Goal: Task Accomplishment & Management: Manage account settings

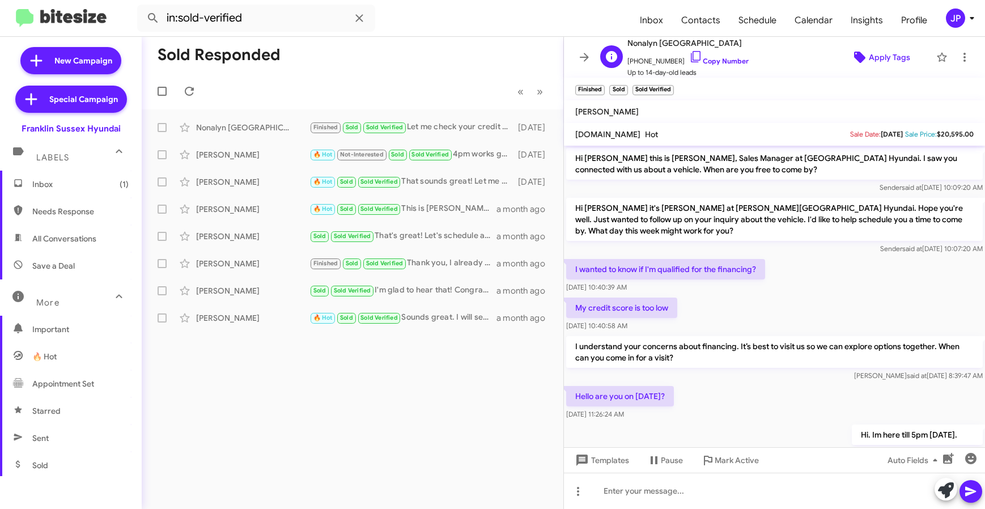
scroll to position [192, 0]
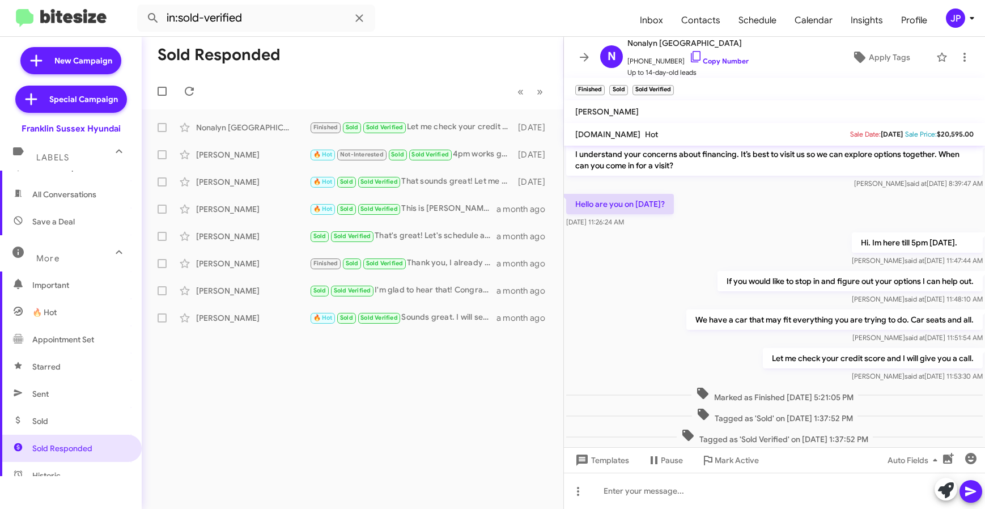
click at [942, 18] on button "JP" at bounding box center [955, 18] width 36 height 19
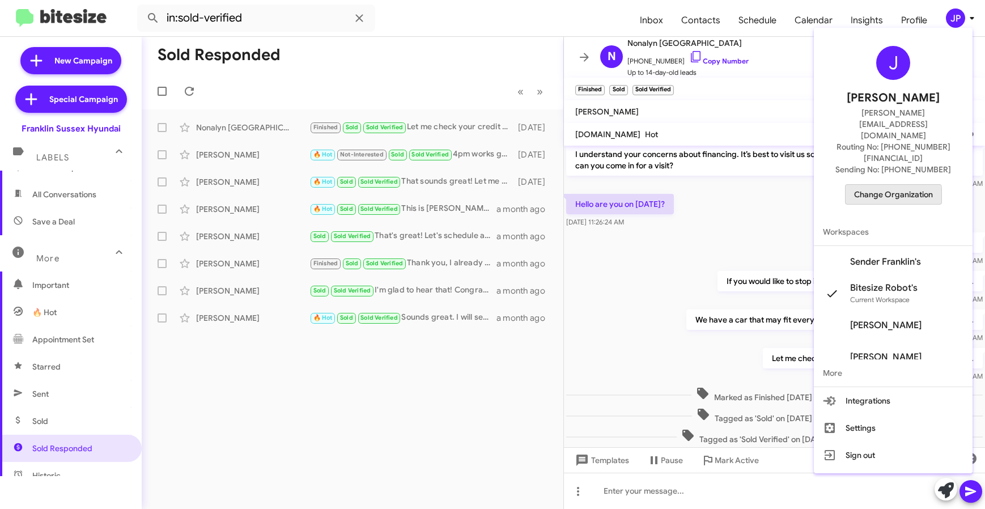
click at [902, 185] on span "Change Organization" at bounding box center [893, 194] width 79 height 19
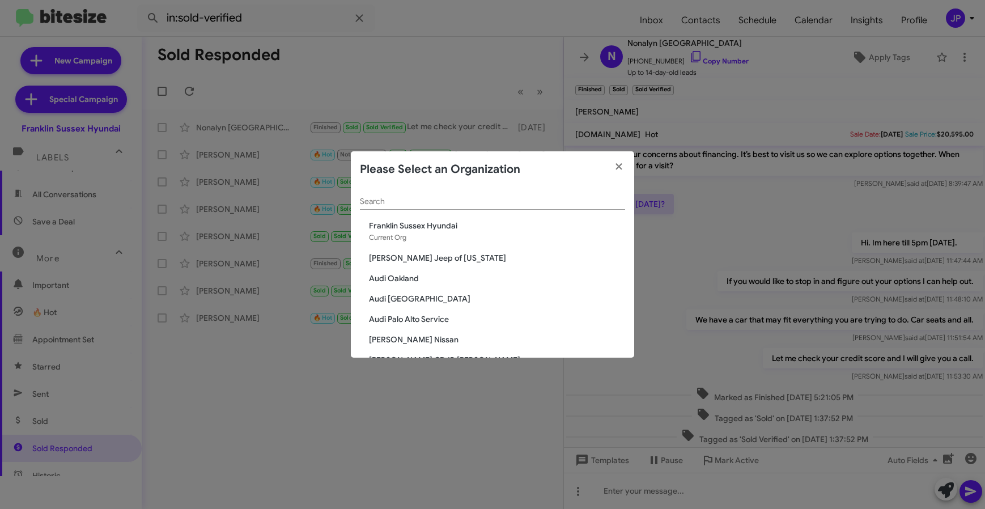
click at [442, 198] on input "Search" at bounding box center [492, 201] width 265 height 9
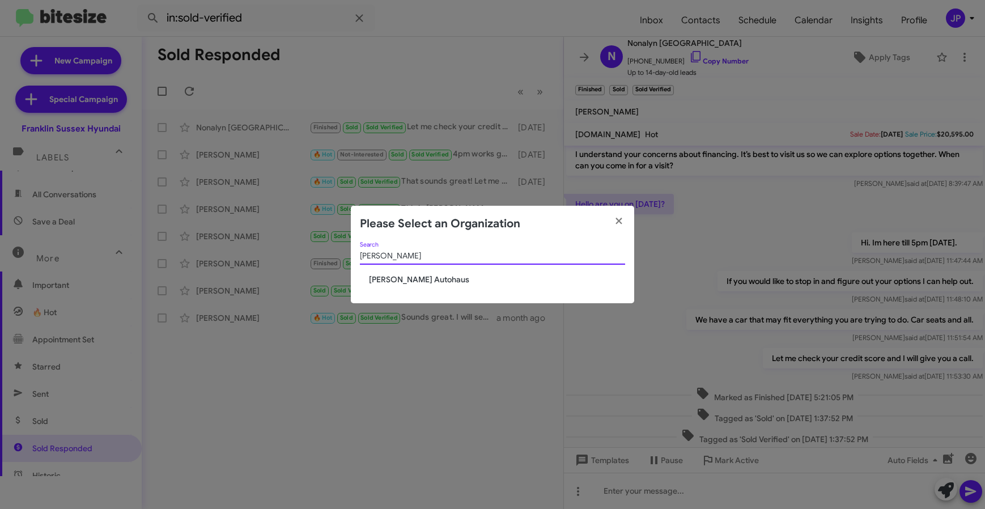
type input "[PERSON_NAME]"
click at [422, 280] on span "[PERSON_NAME] Autohaus" at bounding box center [497, 279] width 256 height 11
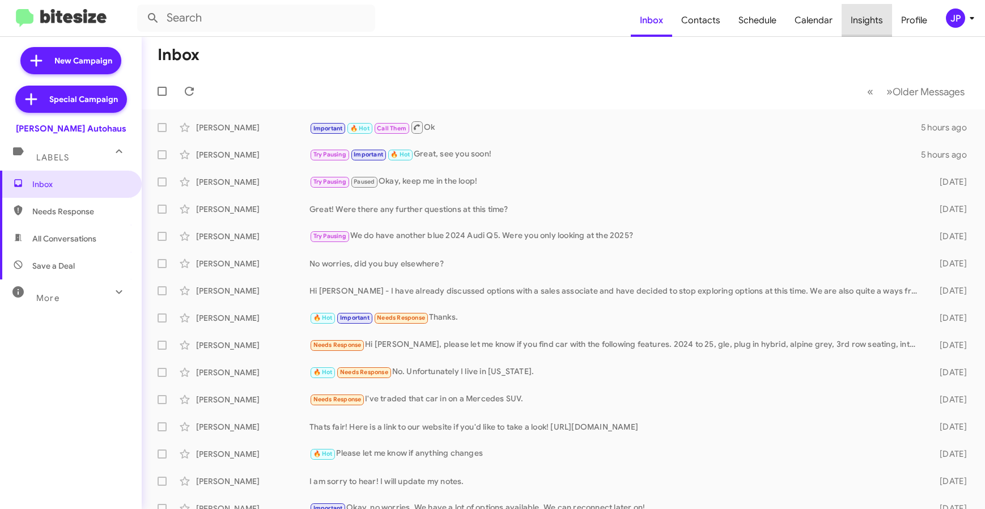
click at [884, 16] on span "Insights" at bounding box center [867, 20] width 50 height 33
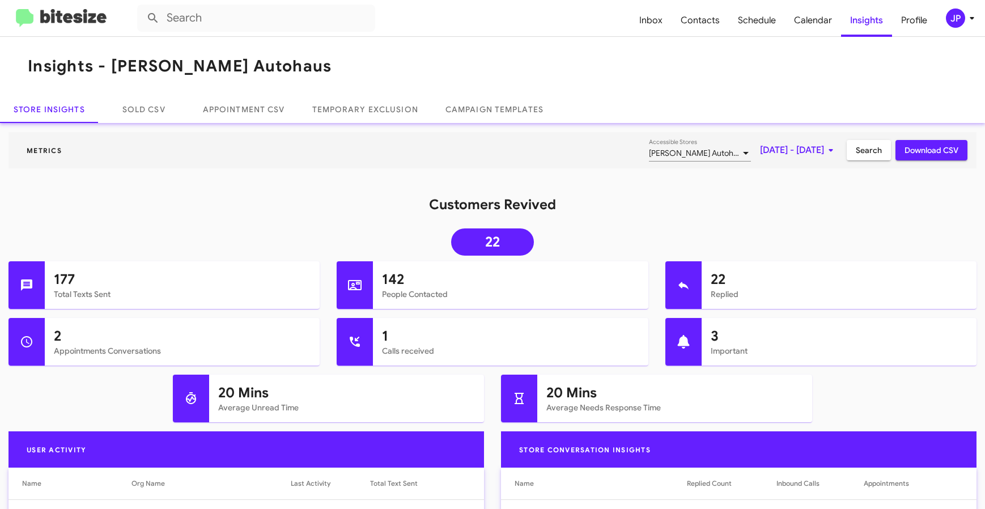
click at [760, 148] on span "Sep 1, 2025 - Sep 4, 2025" at bounding box center [799, 150] width 78 height 20
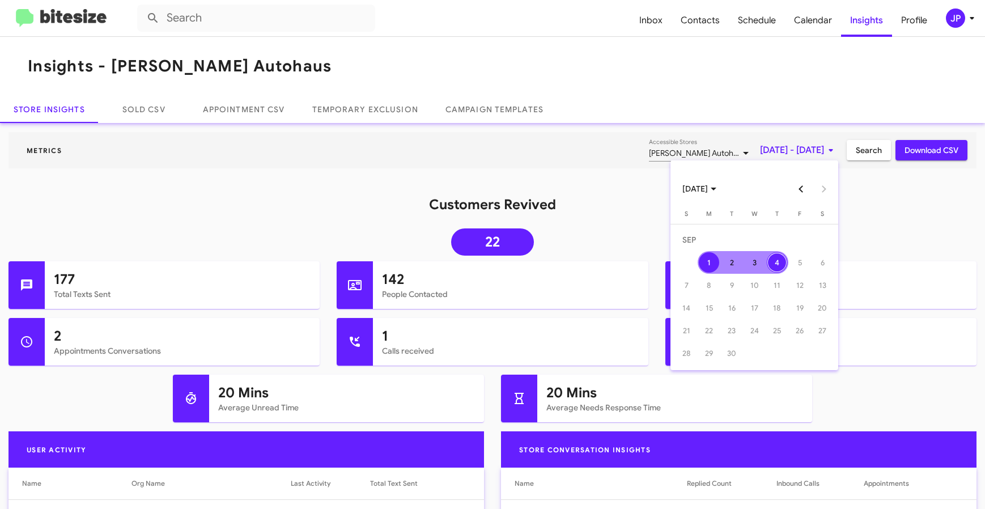
click at [800, 196] on button "Previous month" at bounding box center [801, 188] width 23 height 23
click at [800, 232] on div "1" at bounding box center [800, 240] width 20 height 20
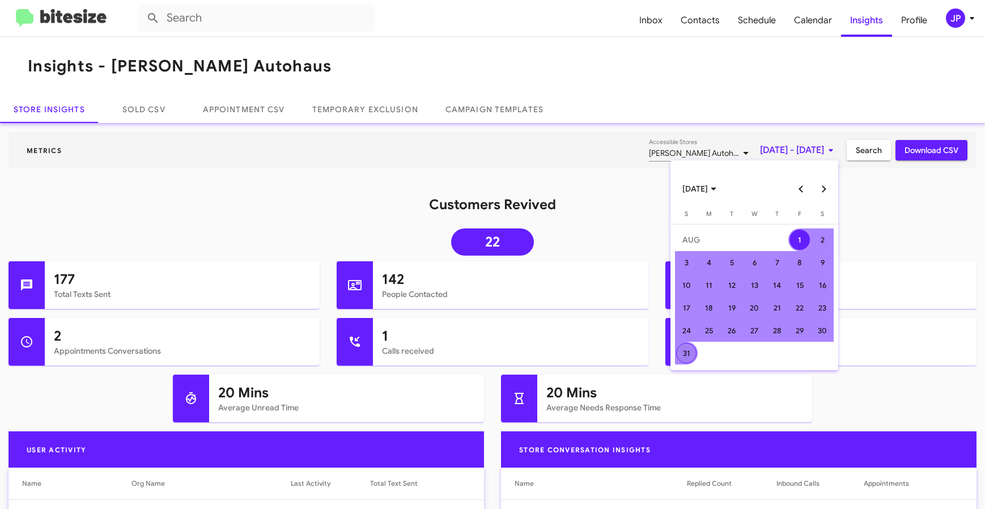
click at [692, 353] on div "31" at bounding box center [686, 353] width 20 height 20
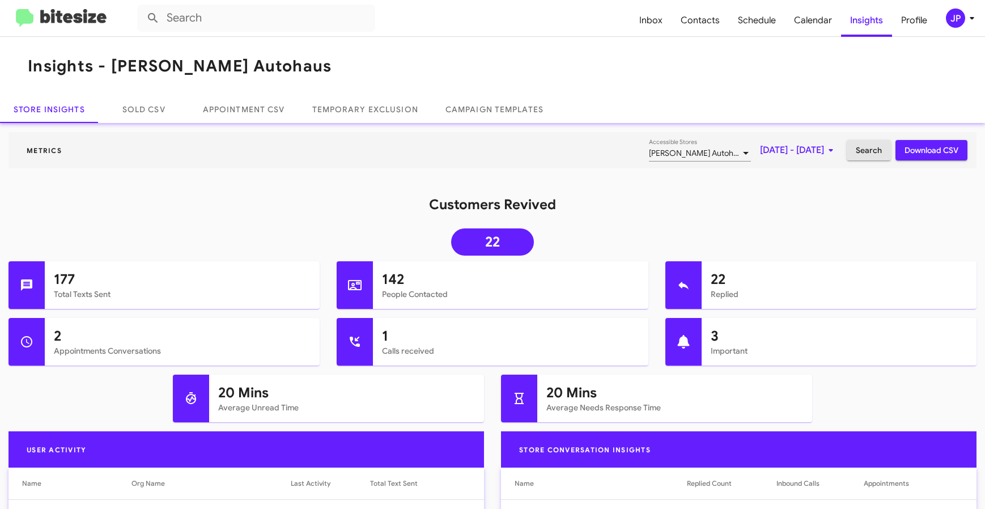
click at [856, 158] on span "Search" at bounding box center [869, 150] width 26 height 20
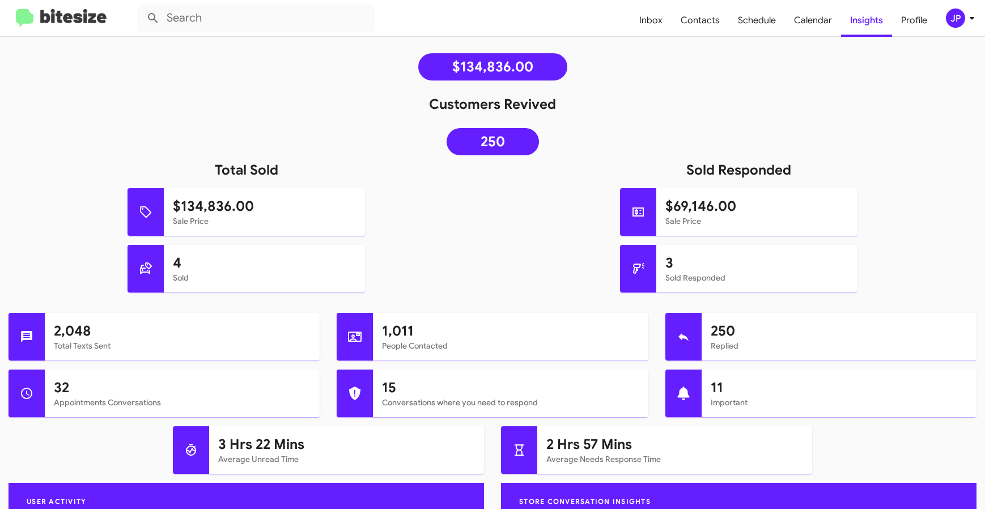
scroll to position [167, 0]
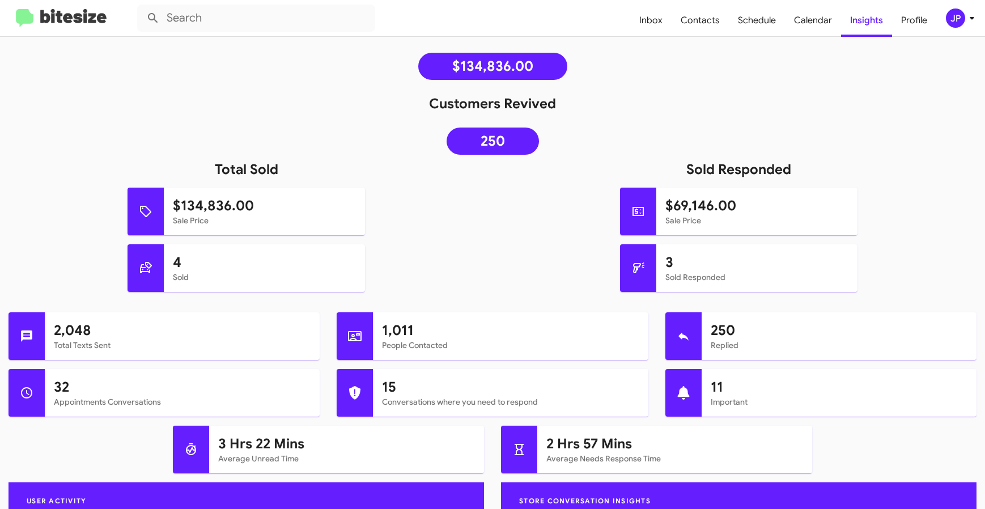
click at [44, 15] on img at bounding box center [61, 18] width 91 height 19
